Goal: Information Seeking & Learning: Learn about a topic

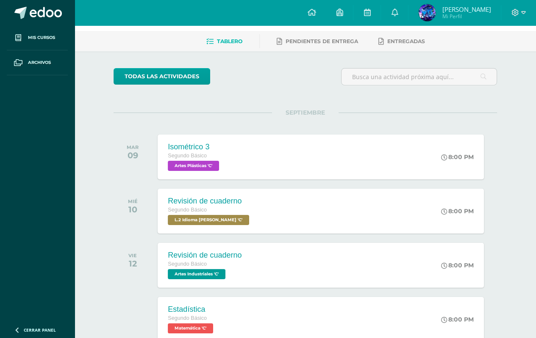
scroll to position [34, 0]
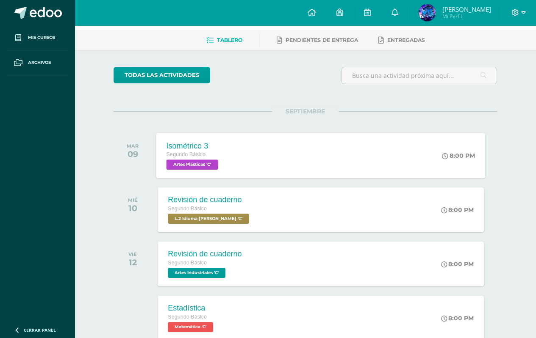
click at [201, 160] on span "Artes Plásticas 'C'" at bounding box center [192, 165] width 52 height 10
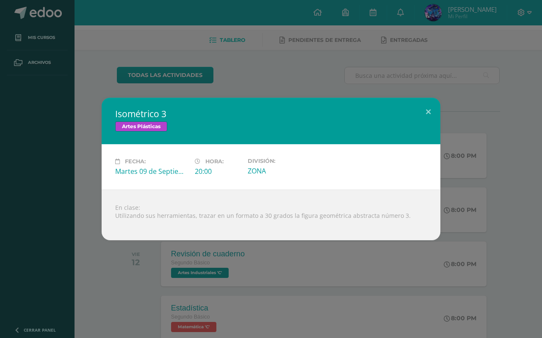
click at [220, 284] on div "Isométrico 3 Artes Plásticas Fecha: [DATE] Hora: 20:00 División: ZONA" at bounding box center [271, 169] width 542 height 338
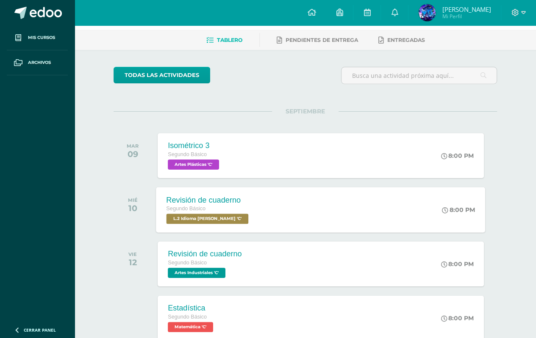
click at [277, 229] on div "Revisión de cuaderno Segundo Básico L.2 Idioma [PERSON_NAME] 'C' 8:00 PM Revisi…" at bounding box center [320, 209] width 329 height 45
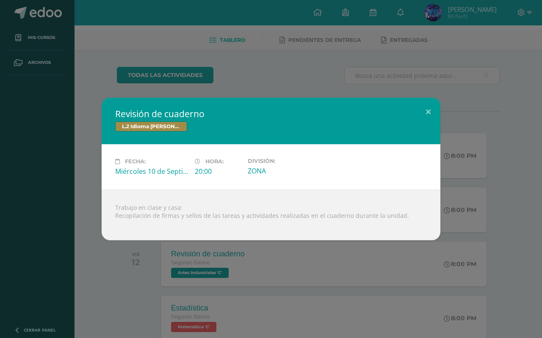
click at [277, 291] on div "Revisión de cuaderno L.2 Idioma [PERSON_NAME] Fecha: [DATE] Hora: 20:00 Divisió…" at bounding box center [271, 169] width 542 height 338
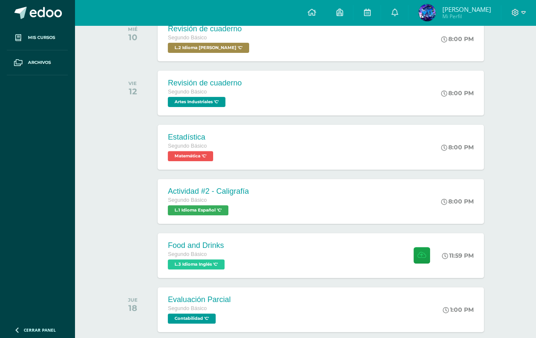
scroll to position [206, 0]
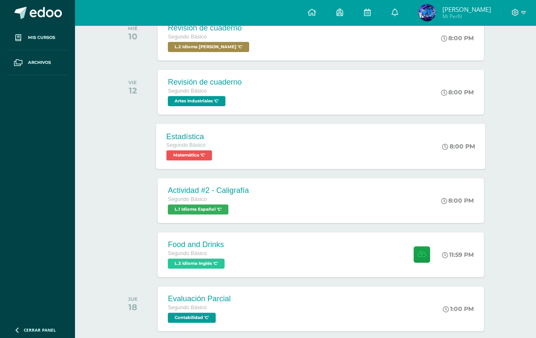
click at [225, 144] on div "Estadística Segundo Básico Matemática 'C'" at bounding box center [190, 146] width 68 height 45
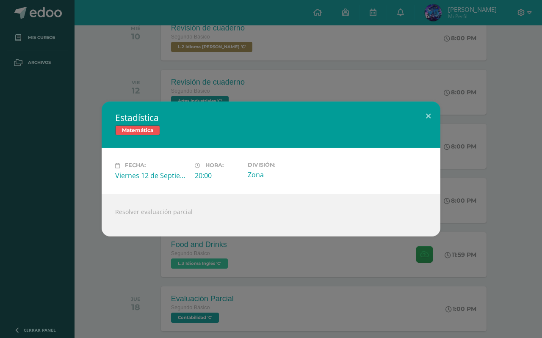
click at [277, 271] on div "Estadística Matemática Fecha: [DATE] Hora: 20:00 División: Zona" at bounding box center [271, 169] width 542 height 338
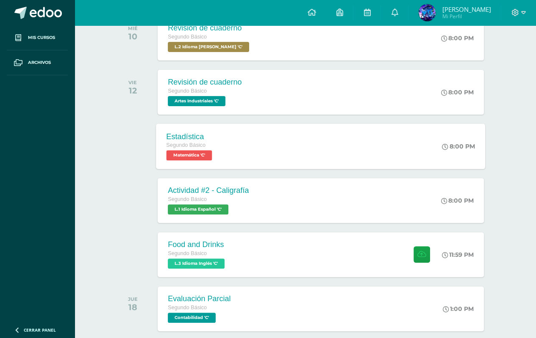
click at [277, 135] on div "Estadística Segundo Básico Matemática 'C' 8:00 PM Estadística Matemática Fecha:…" at bounding box center [320, 146] width 329 height 45
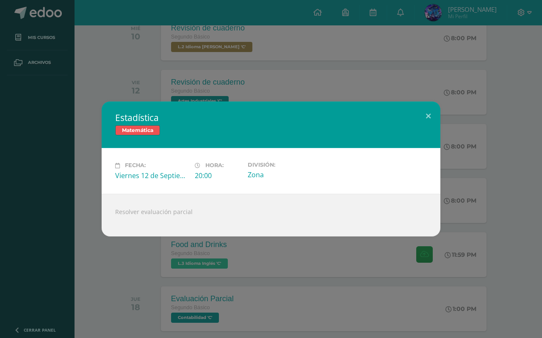
click at [277, 130] on div "Estadística Matemática Fecha: [DATE] Hora: 20:00 División: Zona" at bounding box center [271, 169] width 542 height 338
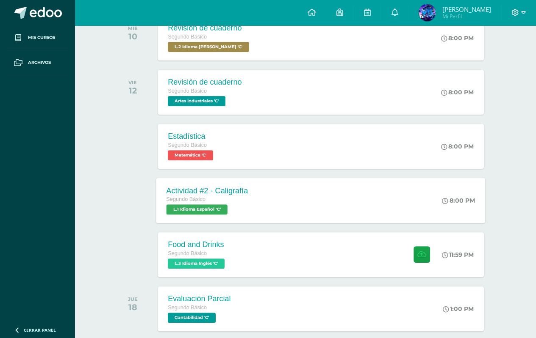
click at [277, 196] on div "Actividad #2 - Caligrafía Segundo Básico L.1 Idioma Español 'C' 8:00 PM Activid…" at bounding box center [320, 200] width 329 height 45
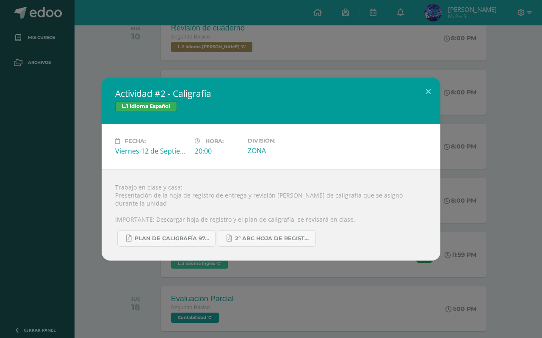
click at [277, 182] on div "Actividad #2 - Caligrafía L.1 Idioma Español Fecha: [DATE] Hora: 20:00 División:" at bounding box center [270, 169] width 535 height 183
